Goal: Feedback & Contribution: Submit feedback/report problem

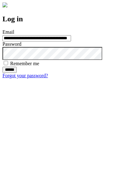
type input "**********"
click at [17, 73] on input "******" at bounding box center [9, 70] width 14 height 6
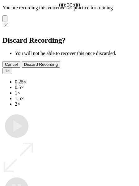
type input "**********"
